Goal: Task Accomplishment & Management: Use online tool/utility

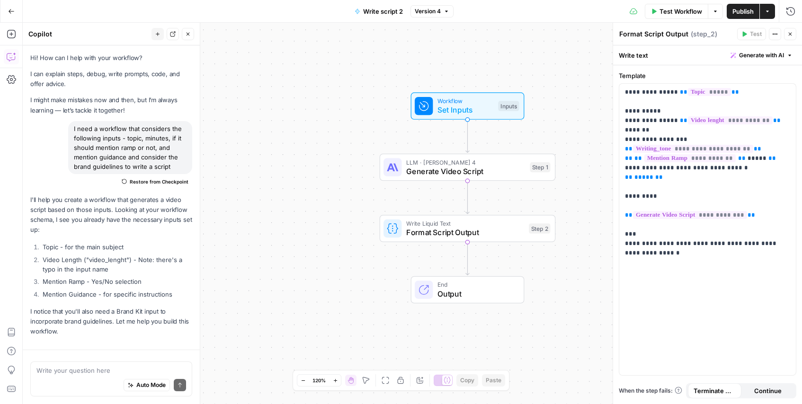
scroll to position [2280, 0]
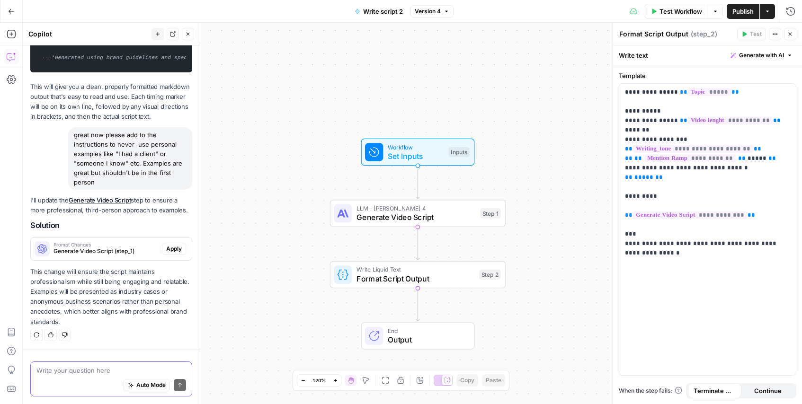
click at [77, 372] on textarea at bounding box center [111, 370] width 150 height 9
click at [166, 251] on span "Apply" at bounding box center [174, 249] width 16 height 9
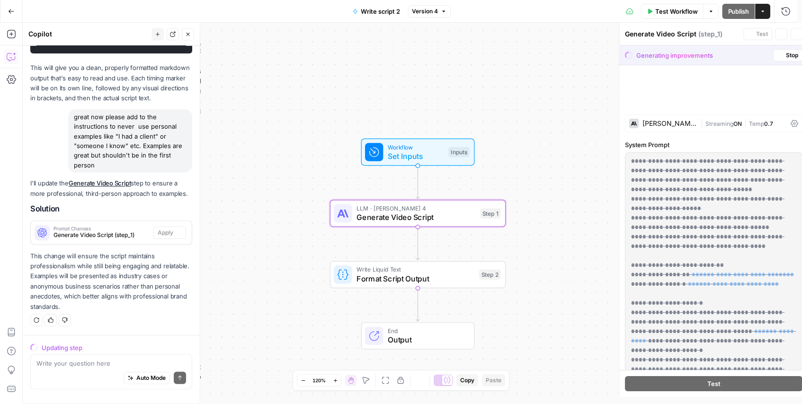
scroll to position [2247, 0]
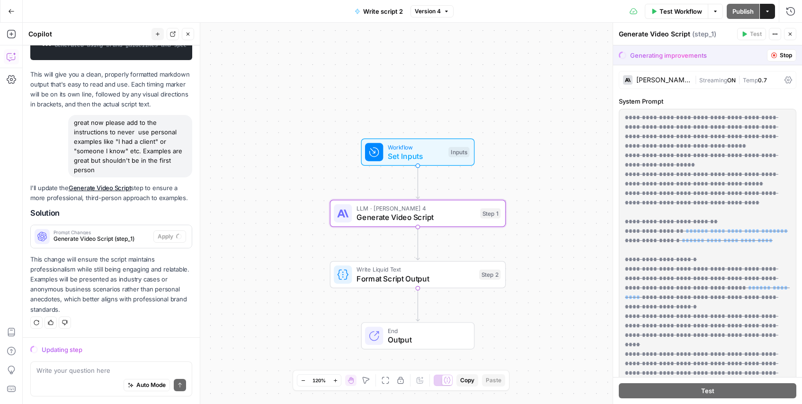
click at [102, 378] on div "Auto Mode Send" at bounding box center [111, 385] width 150 height 21
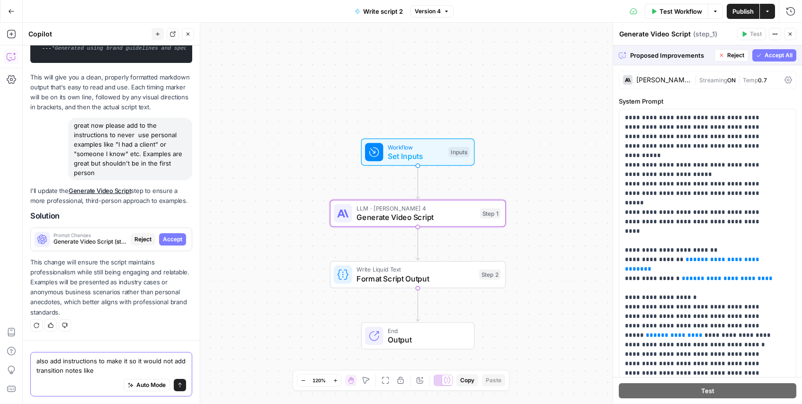
scroll to position [2244, 0]
click at [47, 370] on textarea "also add instructions to make it so it would not add transition notes like" at bounding box center [111, 365] width 150 height 19
click at [152, 372] on div "Auto Mode will automatically modify and execute the workflow" at bounding box center [139, 362] width 149 height 26
click at [93, 384] on div "Auto Mode Send" at bounding box center [111, 385] width 150 height 21
click at [160, 373] on textarea "also add instructions to make it so it would not add production or transition n…" at bounding box center [111, 365] width 150 height 19
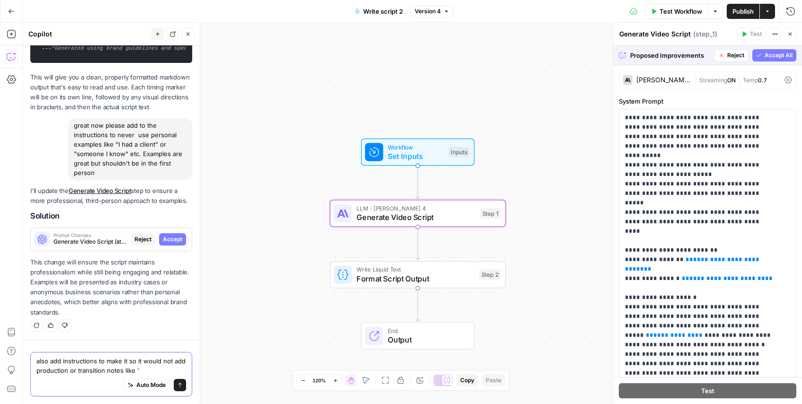
paste textarea "[Host appears on screen with a friendly but knowing expression]"
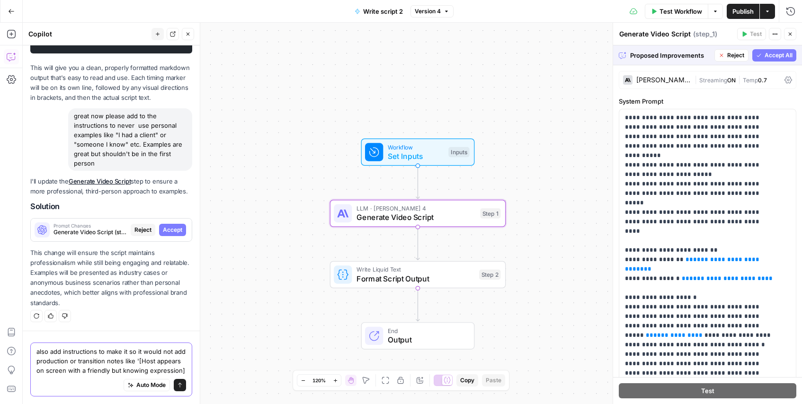
scroll to position [2263, 0]
type textarea "also add instructions to make it so it would not add production or transition n…"
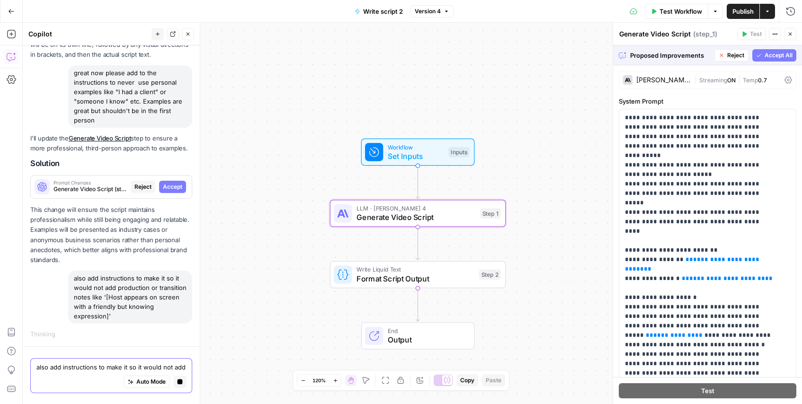
scroll to position [2287, 0]
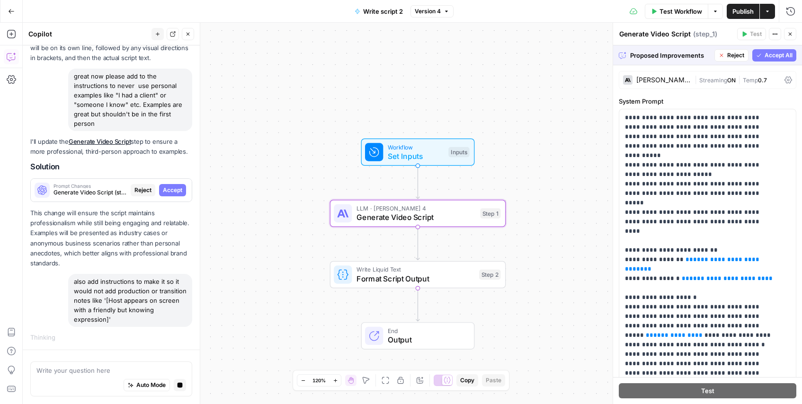
click at [168, 190] on span "Accept" at bounding box center [172, 190] width 19 height 9
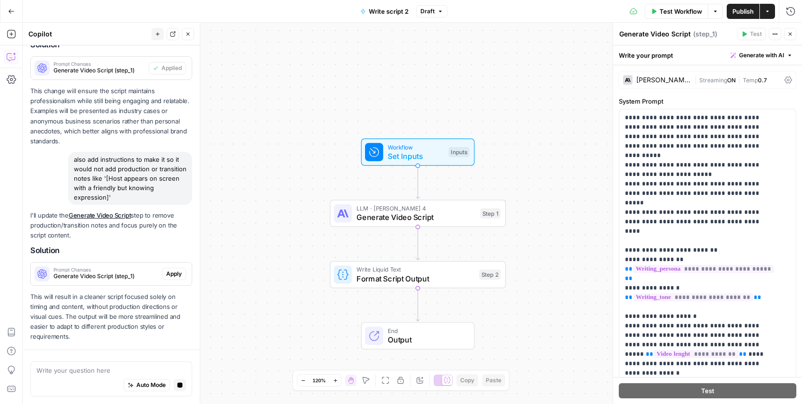
scroll to position [2506, 0]
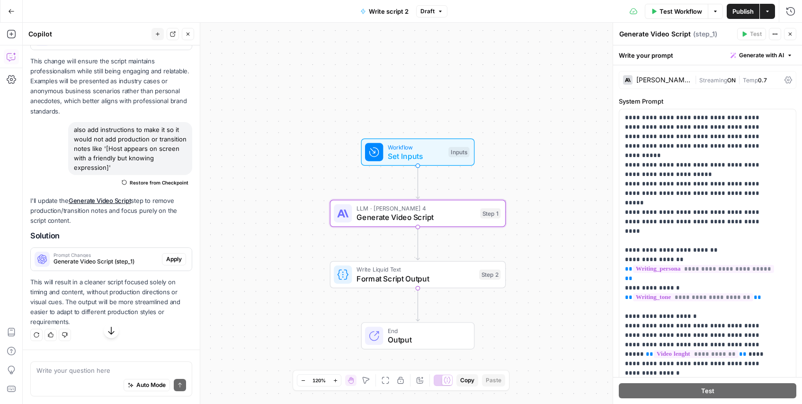
click at [166, 264] on span "Apply" at bounding box center [174, 259] width 16 height 9
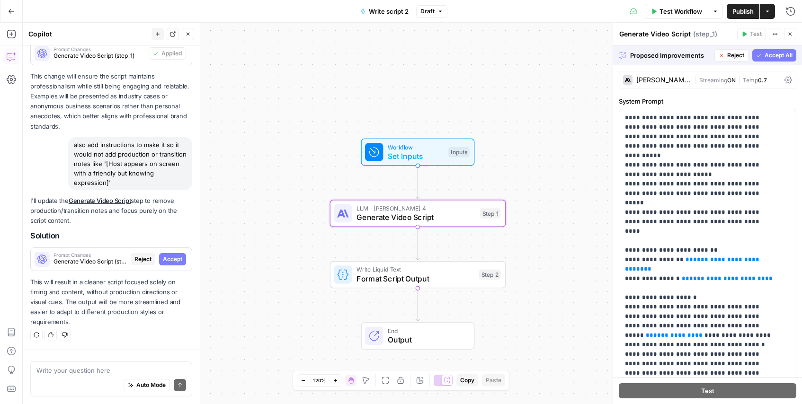
scroll to position [2431, 0]
click at [170, 261] on span "Accept" at bounding box center [172, 259] width 19 height 9
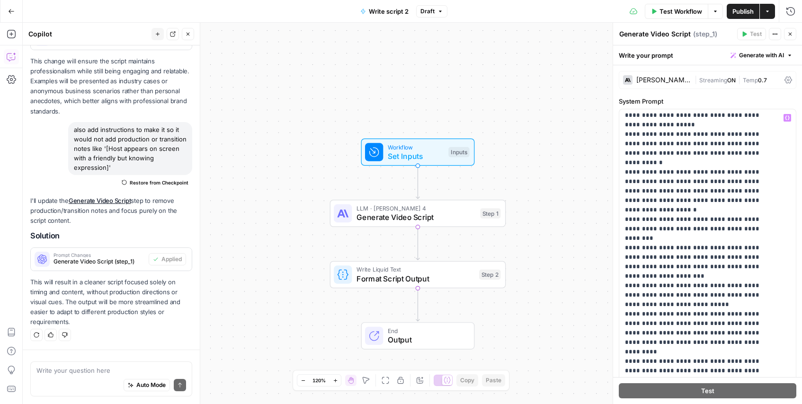
scroll to position [578, 0]
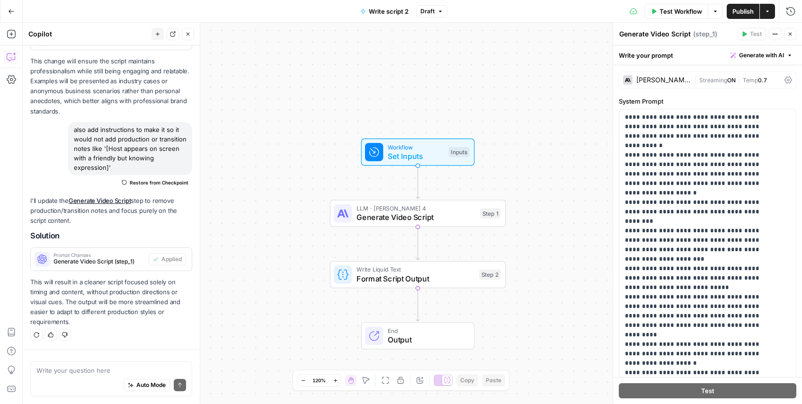
click at [742, 9] on span "Publish" at bounding box center [742, 11] width 21 height 9
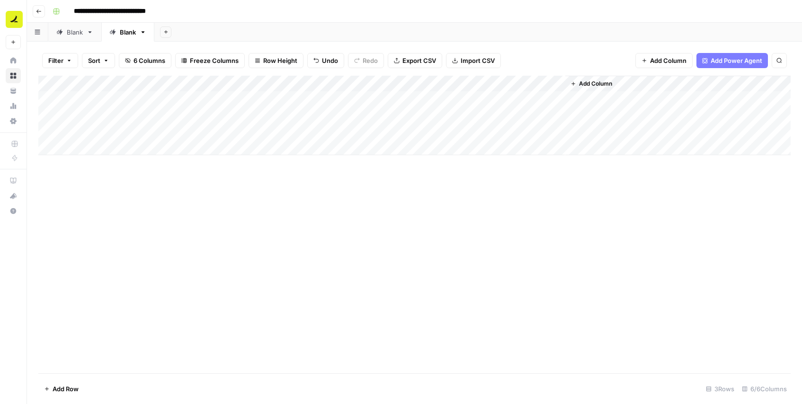
click at [545, 131] on div "Add Column" at bounding box center [414, 116] width 752 height 80
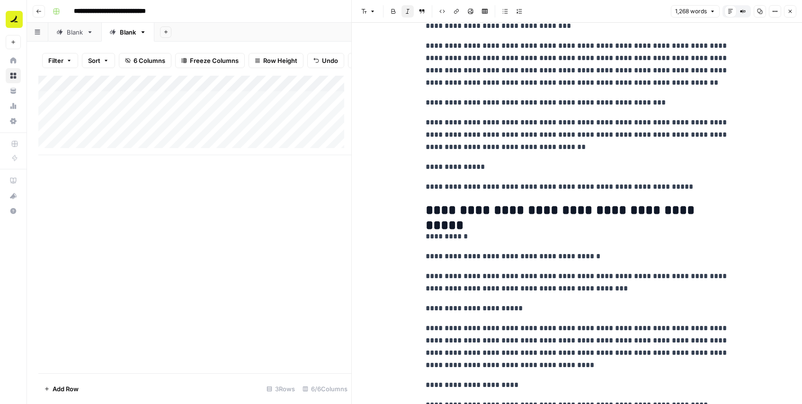
scroll to position [730, 0]
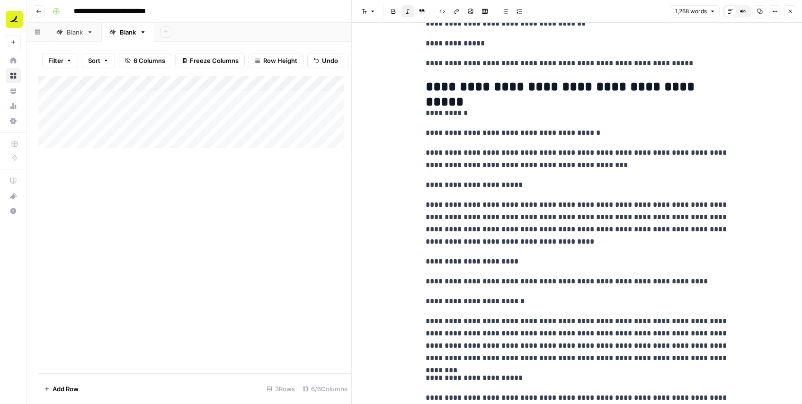
click at [788, 6] on button "Close" at bounding box center [790, 11] width 12 height 12
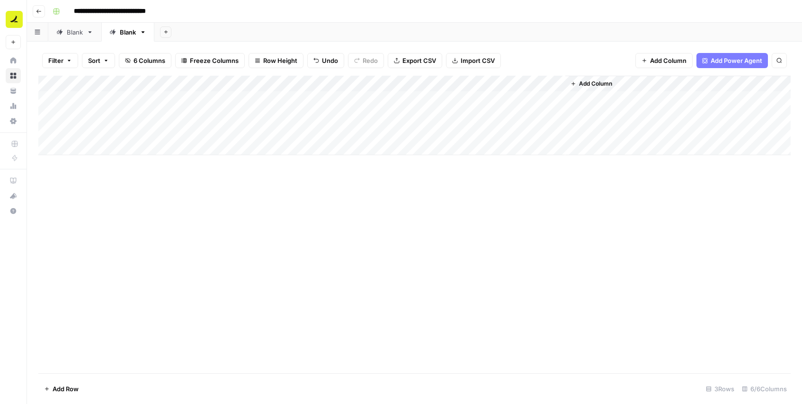
click at [544, 127] on div "Add Column" at bounding box center [414, 116] width 752 height 80
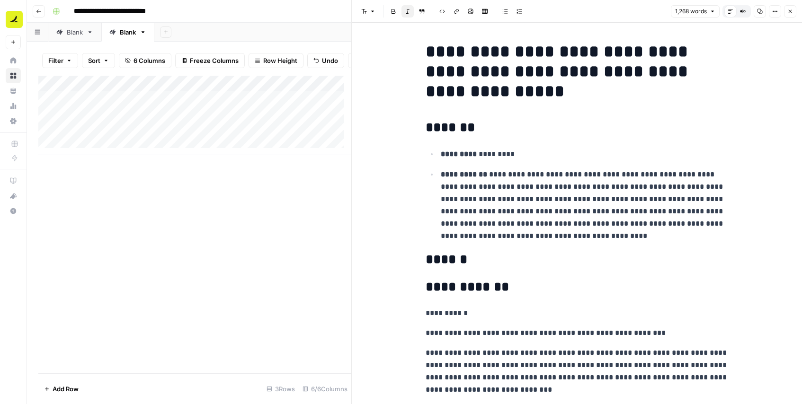
scroll to position [78, 0]
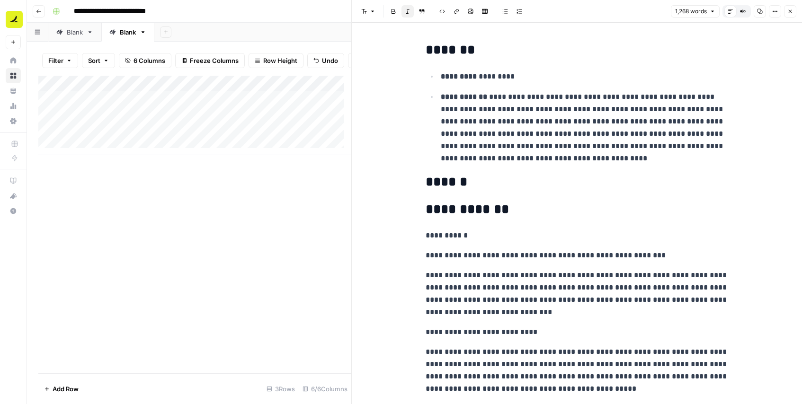
click at [465, 250] on p "**********" at bounding box center [576, 255] width 303 height 12
copy p "**********"
click at [788, 11] on icon "button" at bounding box center [790, 12] width 6 height 6
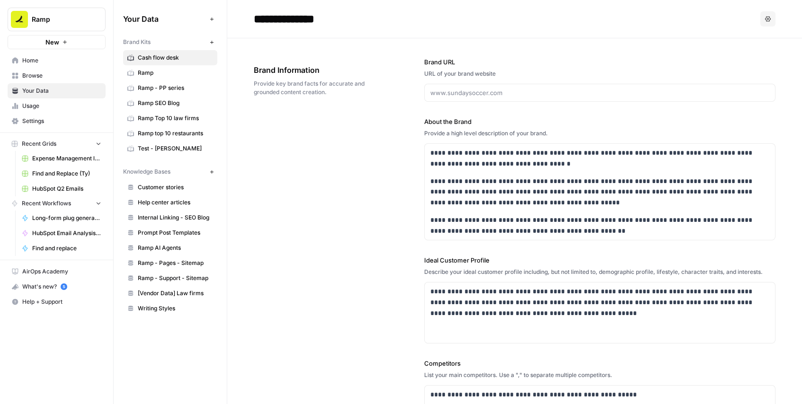
scroll to position [164, 0]
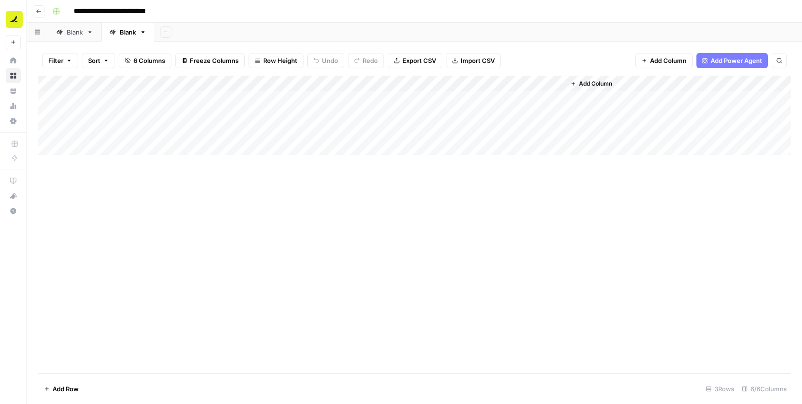
click at [103, 151] on div "Add Column" at bounding box center [414, 116] width 752 height 80
click at [102, 179] on div "Add Column" at bounding box center [414, 225] width 752 height 298
click at [106, 140] on div "Add Column" at bounding box center [414, 124] width 752 height 96
click at [103, 189] on div "Add Column" at bounding box center [414, 225] width 752 height 298
click at [106, 149] on div "Add Column" at bounding box center [414, 124] width 752 height 96
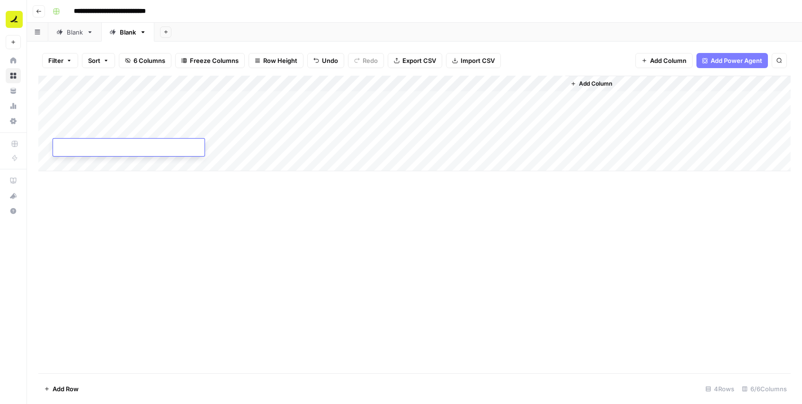
type textarea "**********"
click at [81, 279] on div "Add Column" at bounding box center [414, 225] width 752 height 298
click at [84, 146] on div "Add Column" at bounding box center [414, 124] width 752 height 96
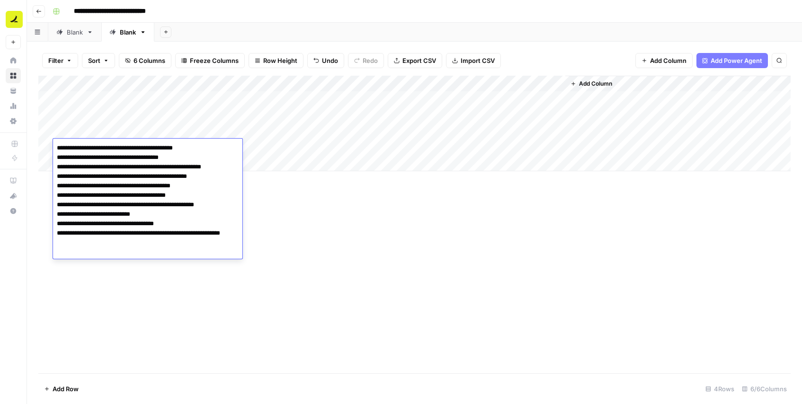
click at [84, 146] on textarea "**********" at bounding box center [147, 200] width 189 height 117
drag, startPoint x: 57, startPoint y: 157, endPoint x: 87, endPoint y: 307, distance: 152.9
click at [87, 307] on body "**********" at bounding box center [401, 202] width 802 height 404
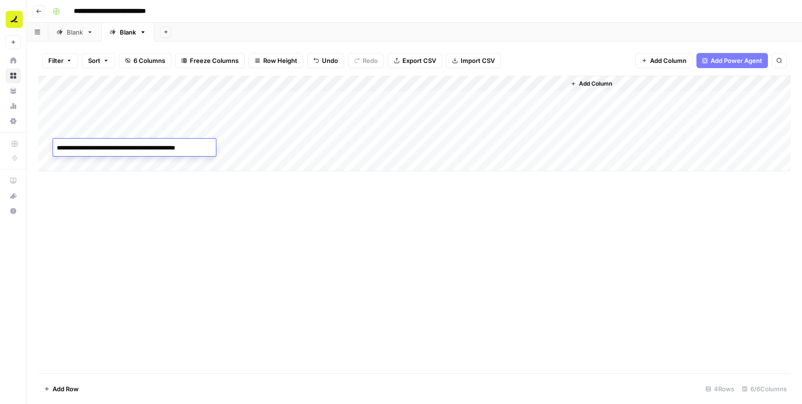
type textarea "**********"
click at [86, 309] on div "Add Column" at bounding box center [414, 225] width 752 height 298
click at [77, 158] on div "Add Column" at bounding box center [414, 124] width 752 height 96
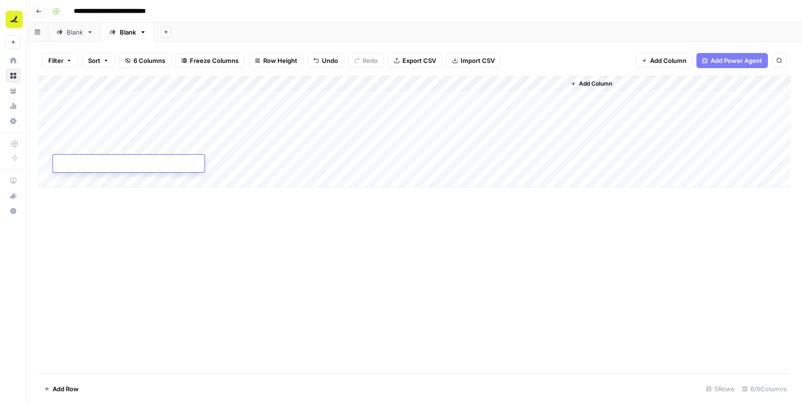
click at [74, 186] on div "Add Column" at bounding box center [414, 132] width 752 height 112
click at [72, 194] on div "Add Column" at bounding box center [414, 140] width 752 height 128
click at [128, 256] on div "Add Column" at bounding box center [414, 225] width 752 height 298
drag, startPoint x: 105, startPoint y: 163, endPoint x: 103, endPoint y: 211, distance: 48.3
click at [103, 211] on div "Add Column" at bounding box center [414, 148] width 752 height 144
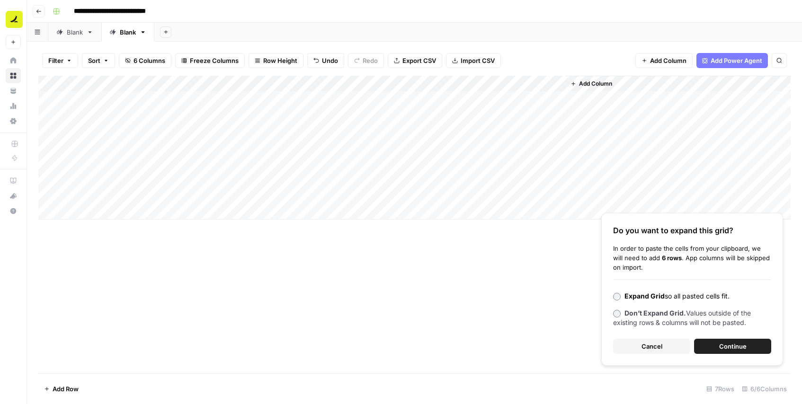
click at [727, 345] on span "Continue" at bounding box center [732, 346] width 27 height 9
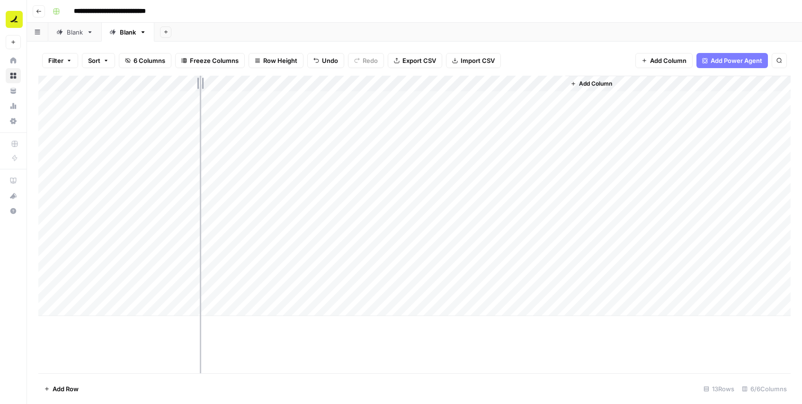
drag, startPoint x: 140, startPoint y: 86, endPoint x: 207, endPoint y: 88, distance: 67.7
click at [207, 88] on div "Add Column" at bounding box center [414, 196] width 752 height 240
click at [230, 146] on div "Add Column" at bounding box center [414, 196] width 752 height 240
click at [230, 168] on div "Add Column" at bounding box center [414, 196] width 752 height 240
click at [227, 177] on div "Add Column" at bounding box center [414, 196] width 752 height 240
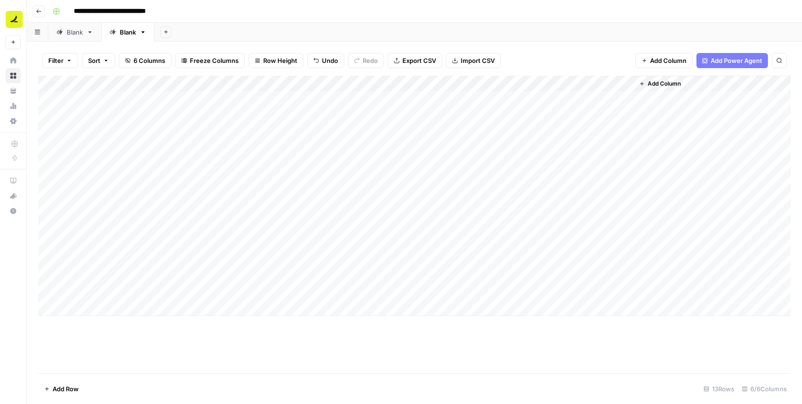
click at [227, 177] on div "Add Column" at bounding box center [414, 196] width 752 height 240
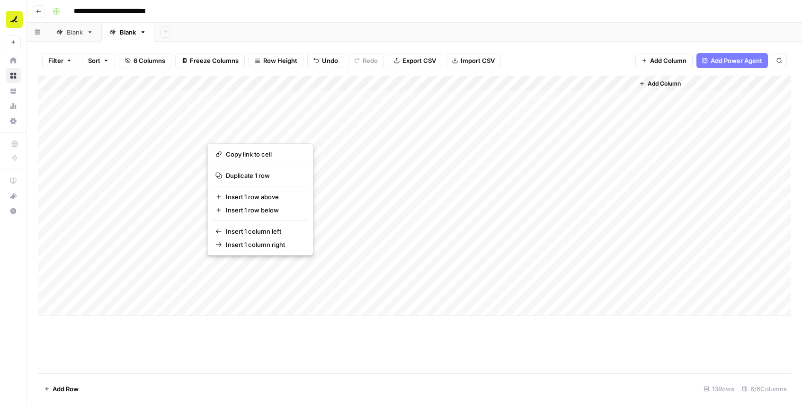
click at [38, 128] on div "Add Column" at bounding box center [414, 196] width 752 height 240
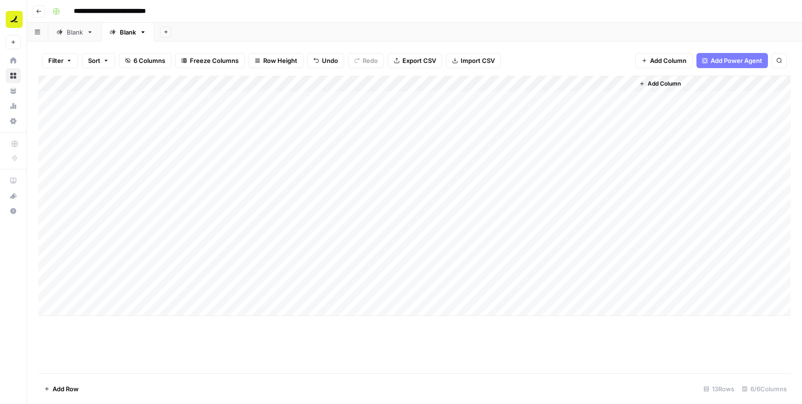
click at [44, 128] on div "Add Column" at bounding box center [414, 196] width 752 height 240
click at [71, 383] on button "Delete 1 Row" at bounding box center [62, 388] width 49 height 15
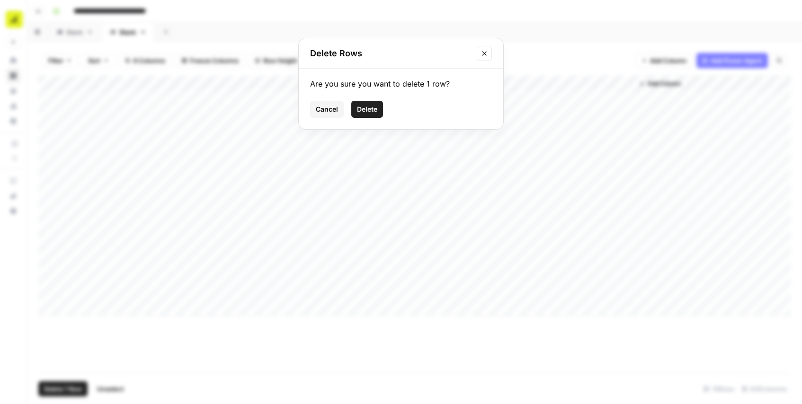
click at [362, 107] on span "Delete" at bounding box center [367, 109] width 20 height 9
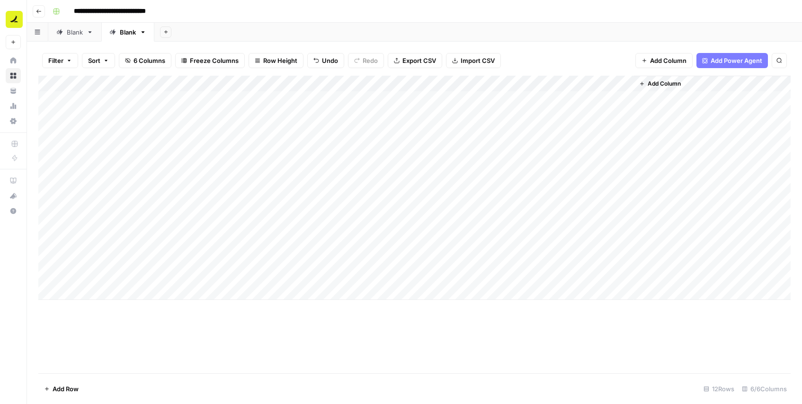
click at [241, 167] on div "Add Column" at bounding box center [414, 188] width 752 height 224
type input "7"
click at [242, 177] on div "Add Column" at bounding box center [414, 188] width 752 height 224
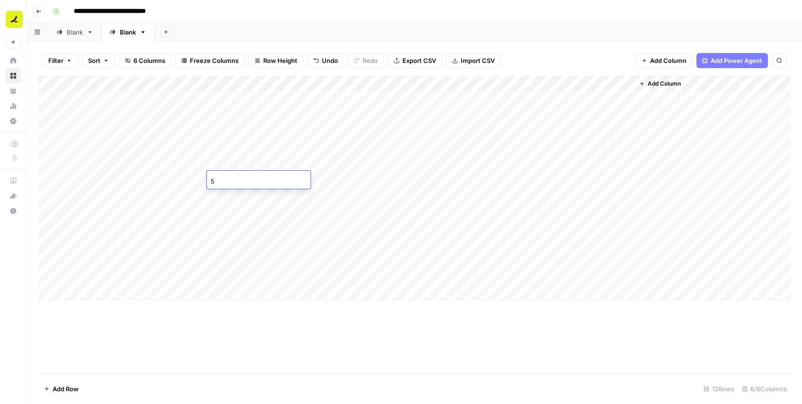
click at [241, 188] on div "5" at bounding box center [259, 181] width 104 height 15
click at [240, 204] on div "Add Column" at bounding box center [414, 188] width 752 height 224
click at [240, 195] on div "Add Column" at bounding box center [414, 188] width 752 height 224
click at [326, 136] on div "Add Column" at bounding box center [414, 188] width 752 height 224
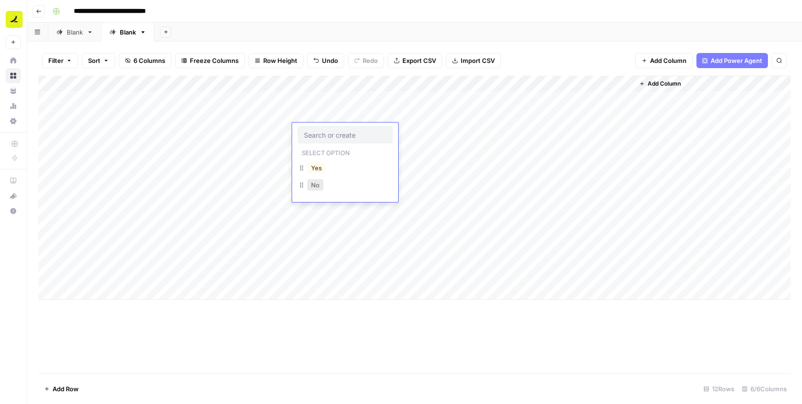
click at [316, 190] on button "No" at bounding box center [315, 184] width 16 height 11
click at [317, 151] on div "Add Column" at bounding box center [414, 188] width 752 height 224
click at [315, 162] on div "Add Column" at bounding box center [414, 188] width 752 height 224
click at [313, 178] on div "Add Column" at bounding box center [414, 188] width 752 height 224
click at [304, 190] on div "Add Column" at bounding box center [414, 188] width 752 height 224
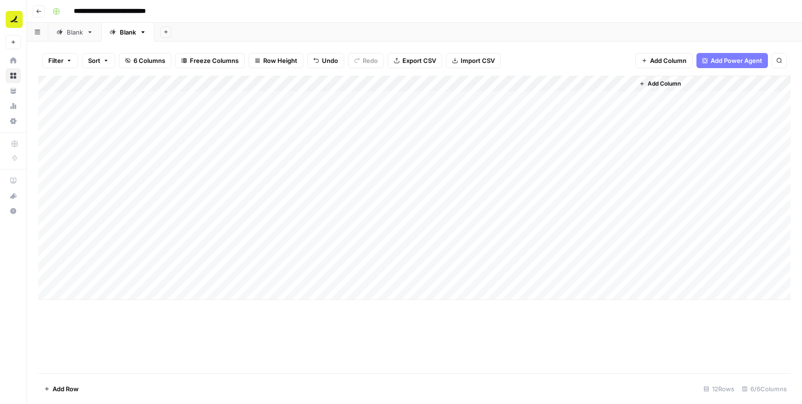
click at [304, 190] on div "Add Column" at bounding box center [414, 188] width 752 height 224
click at [311, 229] on button "Yes" at bounding box center [316, 232] width 18 height 11
click at [310, 210] on div "Add Column" at bounding box center [414, 188] width 752 height 224
click at [310, 224] on div "Add Column" at bounding box center [414, 188] width 752 height 224
drag, startPoint x: 207, startPoint y: 85, endPoint x: 247, endPoint y: 85, distance: 39.8
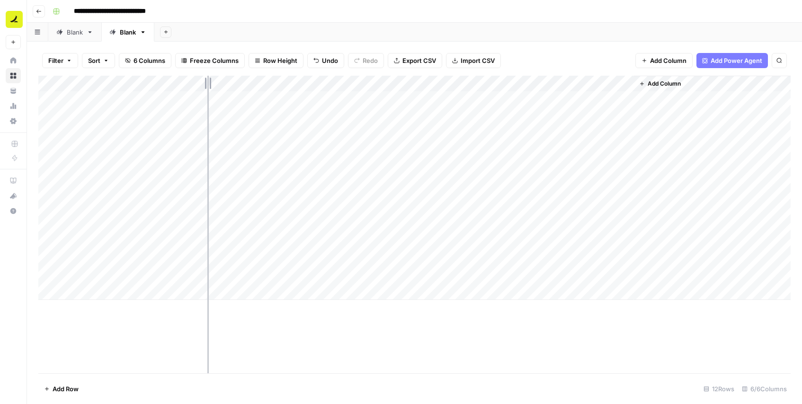
click at [247, 85] on div "Add Column" at bounding box center [414, 188] width 752 height 224
click at [351, 238] on div "Add Column" at bounding box center [414, 188] width 752 height 224
click at [362, 242] on div "Add Column" at bounding box center [414, 188] width 752 height 224
click at [362, 242] on div at bounding box center [384, 247] width 95 height 17
click at [364, 282] on button "Yes" at bounding box center [355, 280] width 18 height 11
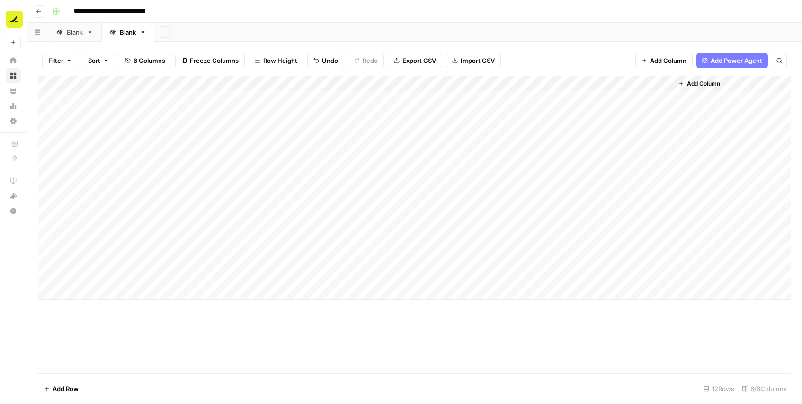
click at [358, 260] on div "Add Column" at bounding box center [414, 188] width 752 height 224
click at [358, 300] on button "Yes" at bounding box center [355, 296] width 18 height 11
click at [355, 277] on div "Add Column" at bounding box center [414, 188] width 752 height 224
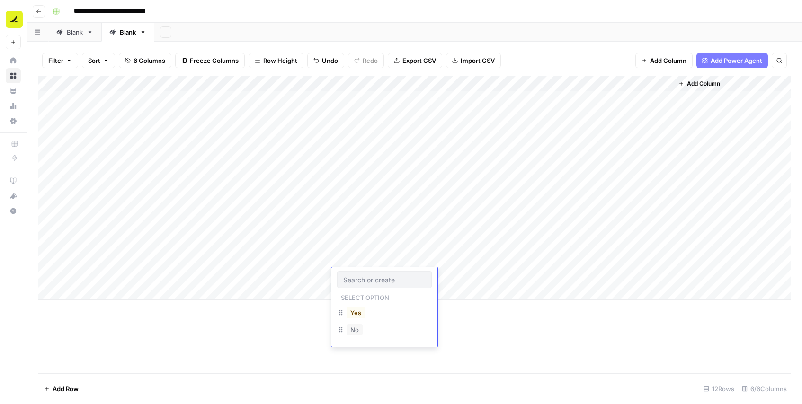
click at [360, 338] on div "No" at bounding box center [384, 330] width 95 height 17
click at [358, 327] on button "No" at bounding box center [354, 329] width 16 height 11
click at [358, 327] on div "Add Column" at bounding box center [414, 225] width 752 height 298
click at [290, 200] on div "Add Column" at bounding box center [414, 188] width 752 height 224
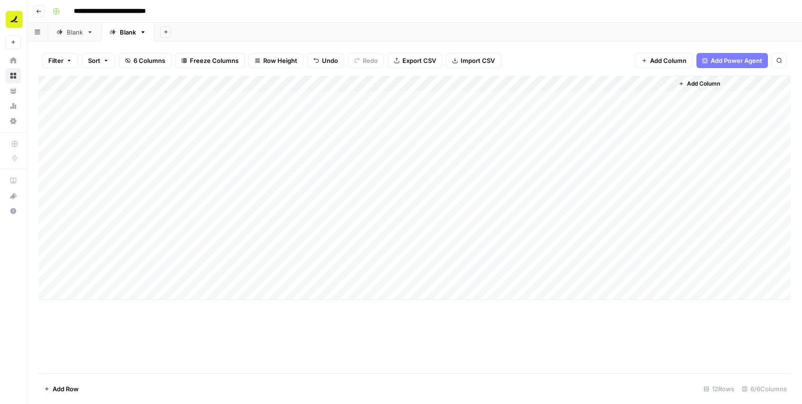
click at [290, 200] on div "Add Column" at bounding box center [414, 188] width 752 height 224
type input "9"
click at [281, 213] on div "Add Column" at bounding box center [414, 188] width 752 height 224
type input "8"
click at [278, 229] on div "Add Column" at bounding box center [414, 188] width 752 height 224
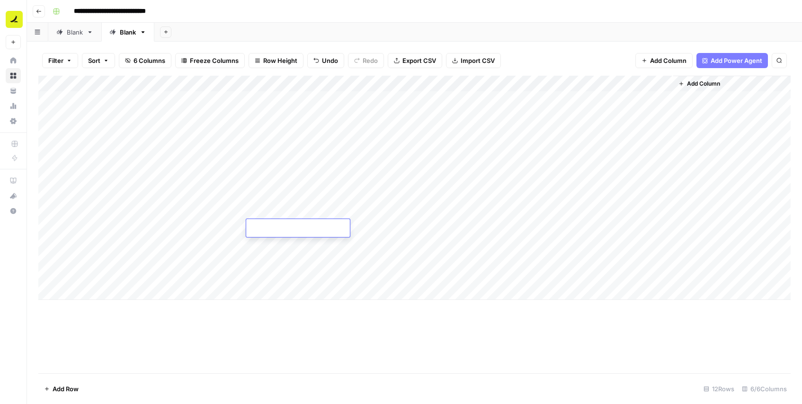
type input "5"
click at [274, 245] on div "Add Column" at bounding box center [414, 188] width 752 height 224
click at [272, 259] on div "Add Column" at bounding box center [414, 188] width 752 height 224
click at [268, 277] on div "Add Column" at bounding box center [414, 188] width 752 height 224
click at [275, 318] on div "Add Column" at bounding box center [414, 225] width 752 height 298
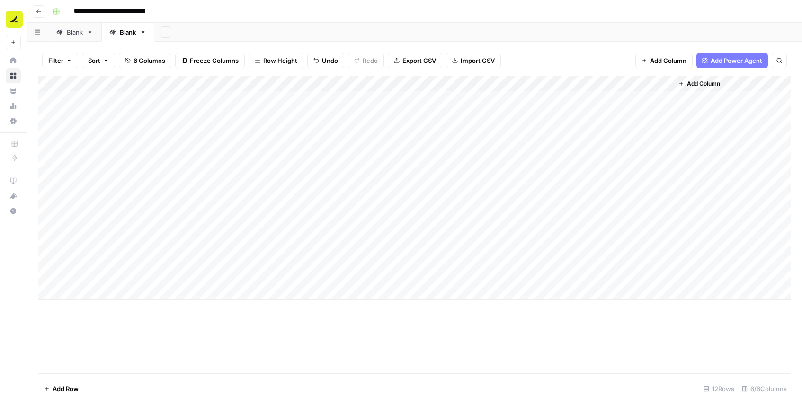
click at [464, 131] on div "Add Column" at bounding box center [414, 188] width 752 height 224
click at [540, 126] on div "Add Column" at bounding box center [414, 188] width 752 height 224
